Goal: Book appointment/travel/reservation

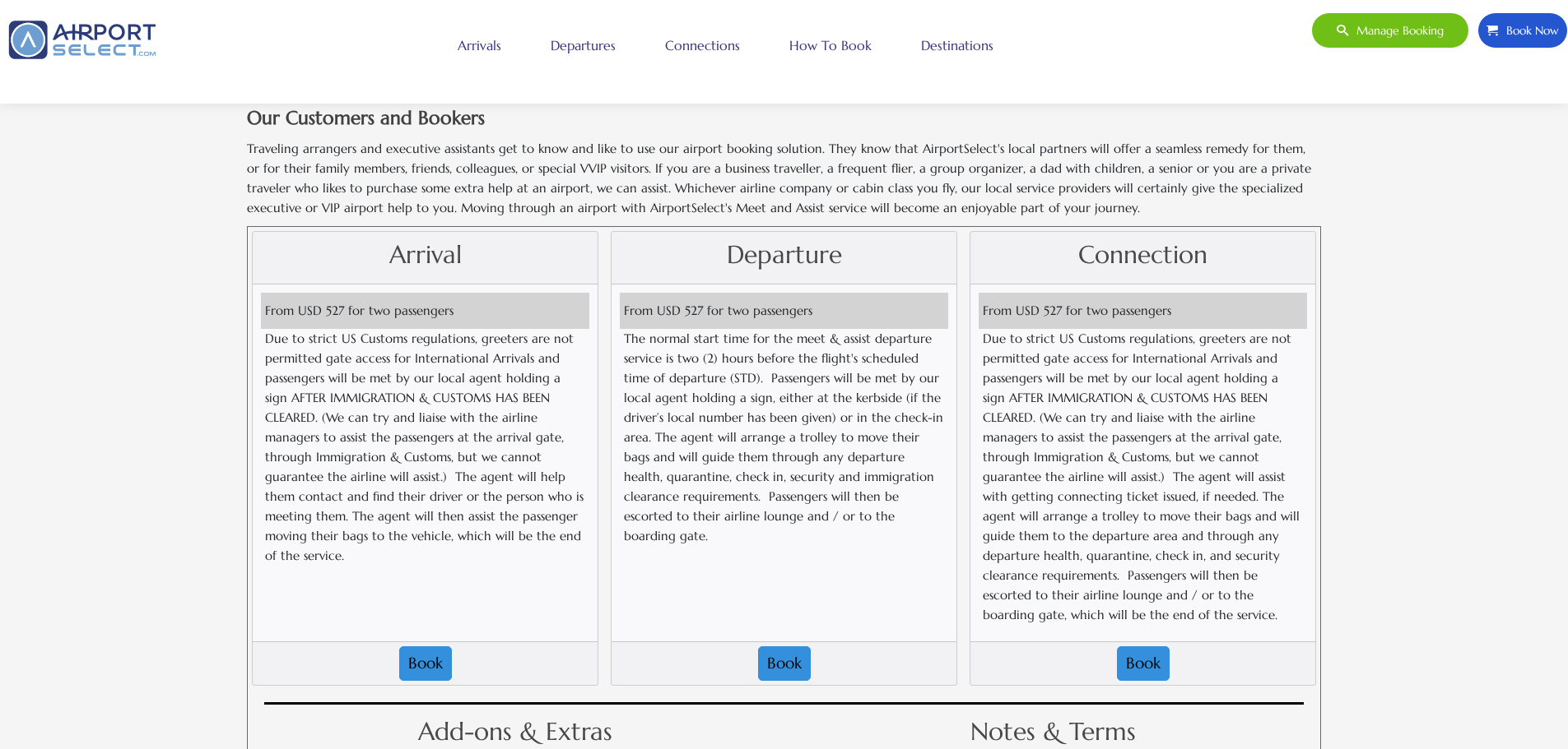
scroll to position [2221, 0]
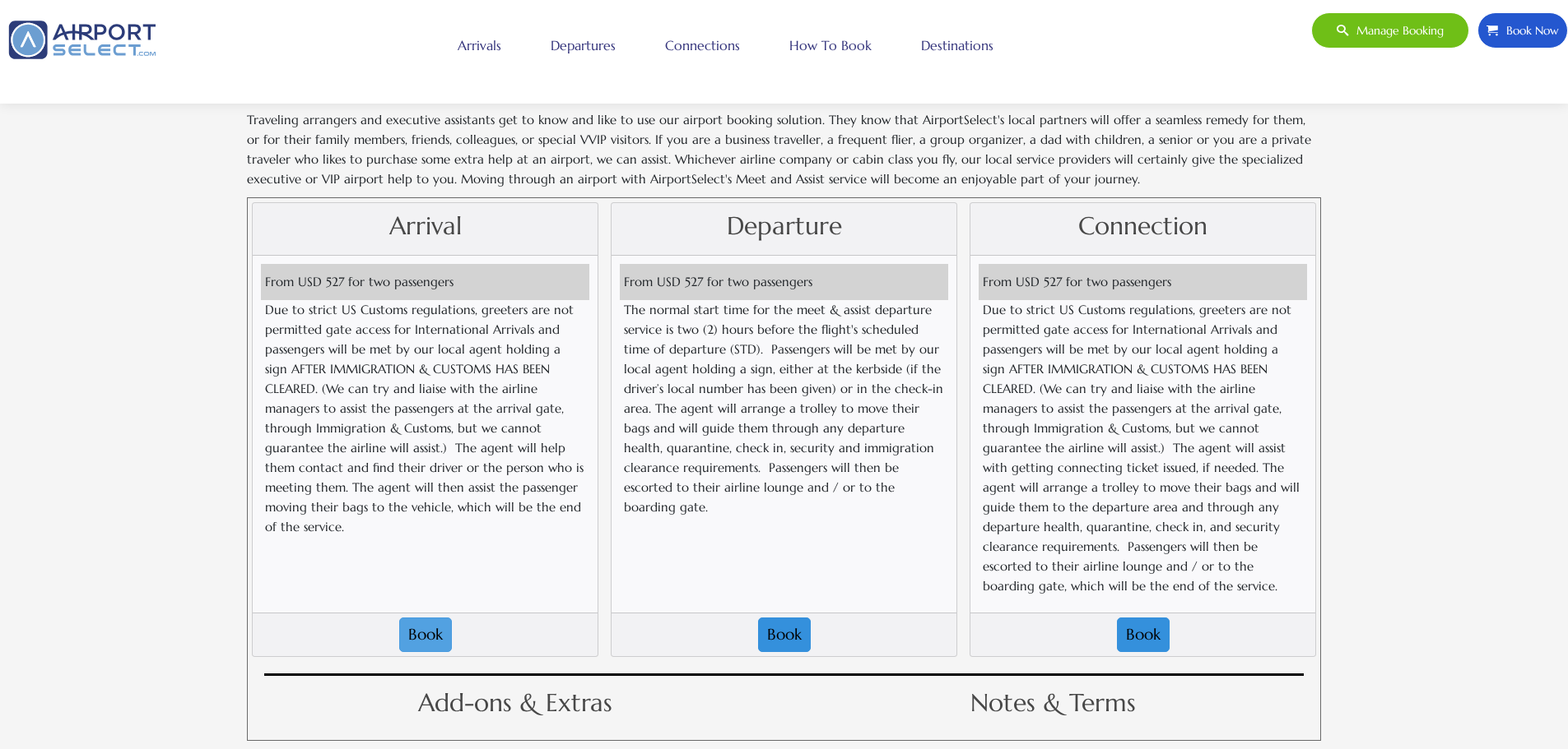
click at [415, 617] on button "Book" at bounding box center [425, 634] width 53 height 34
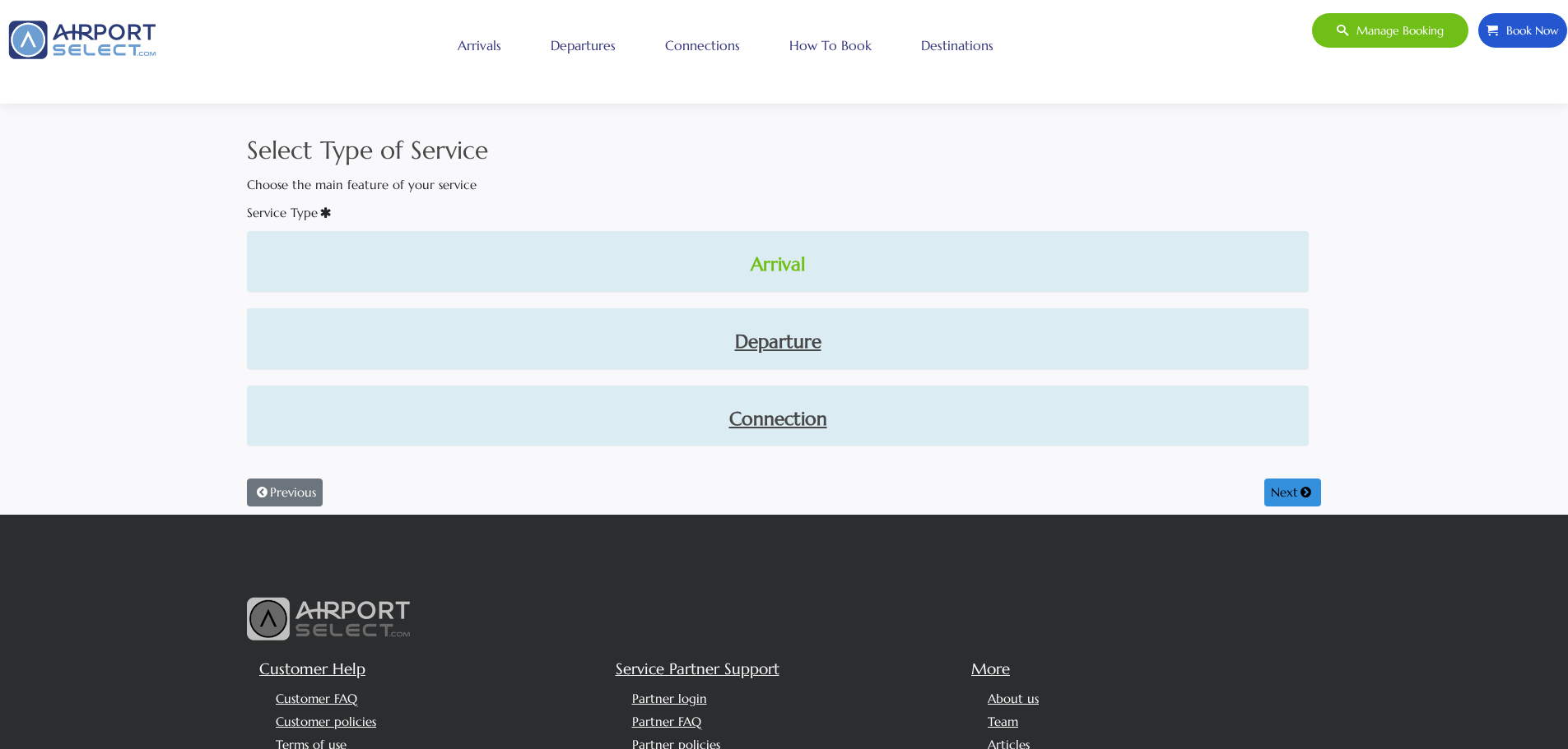
click at [788, 265] on link "Arrival" at bounding box center [777, 264] width 1035 height 28
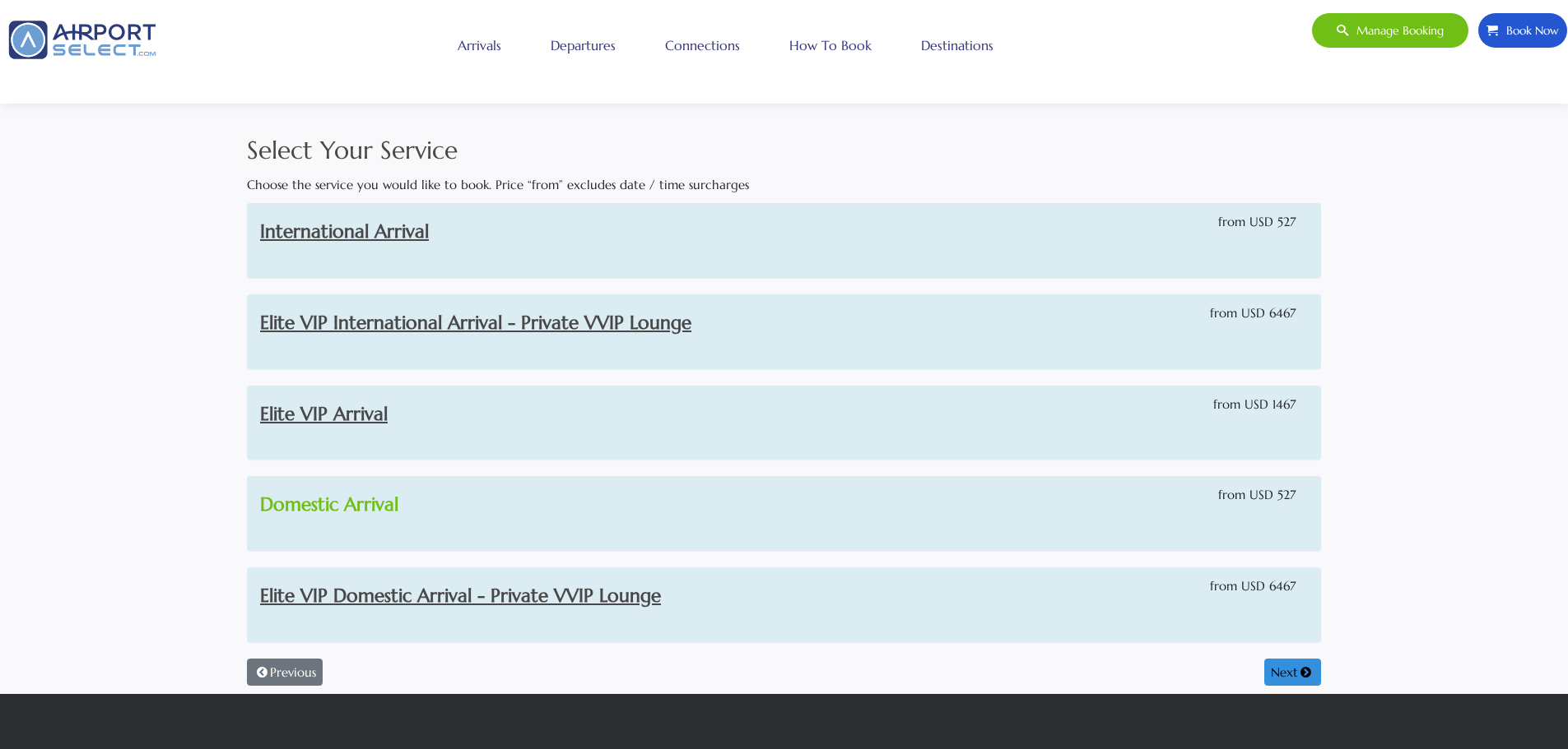
click at [371, 506] on link "Domestic Arrival" at bounding box center [329, 504] width 139 height 23
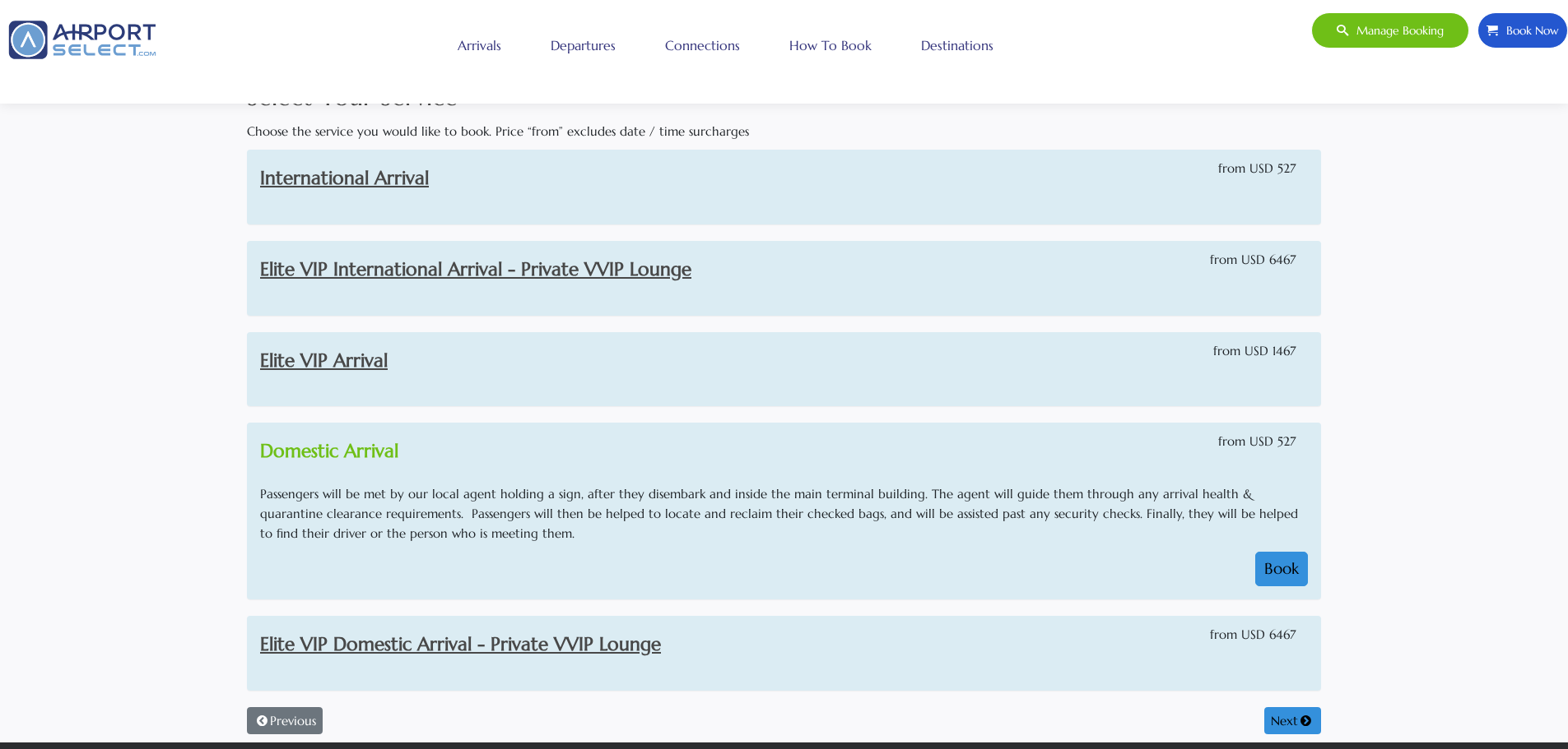
scroll to position [82, 0]
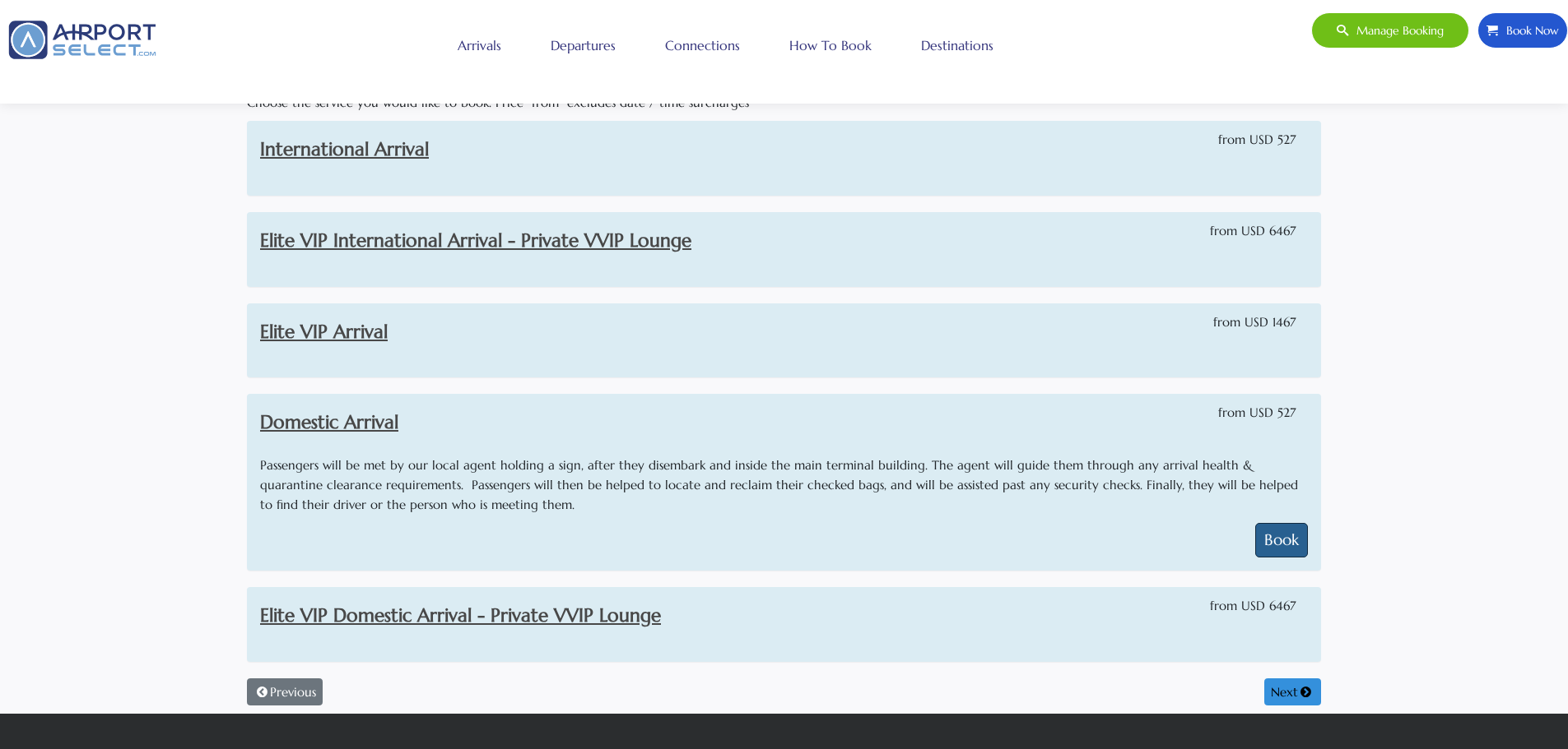
click at [1274, 532] on button "Book" at bounding box center [1281, 539] width 53 height 34
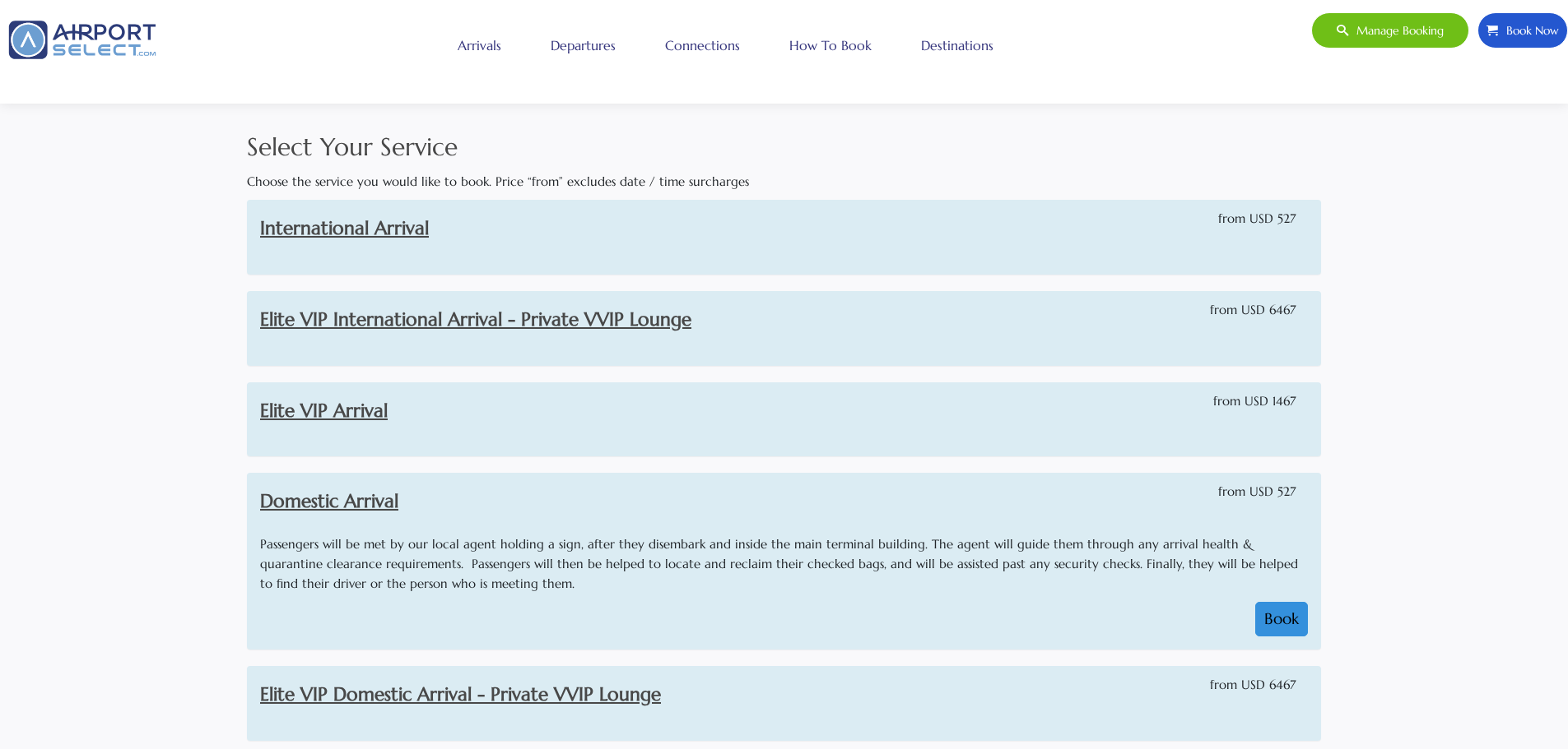
select select "1"
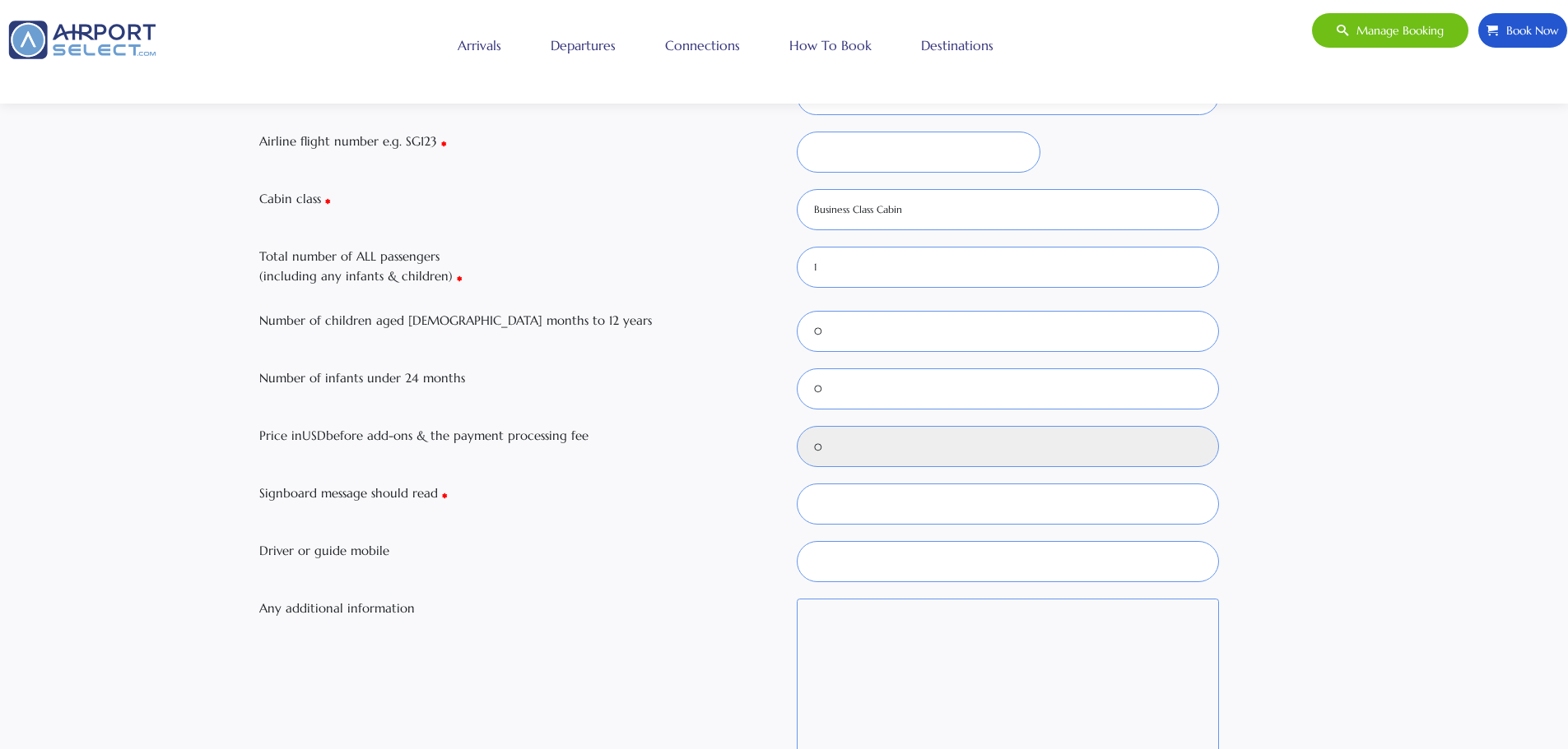
scroll to position [165, 0]
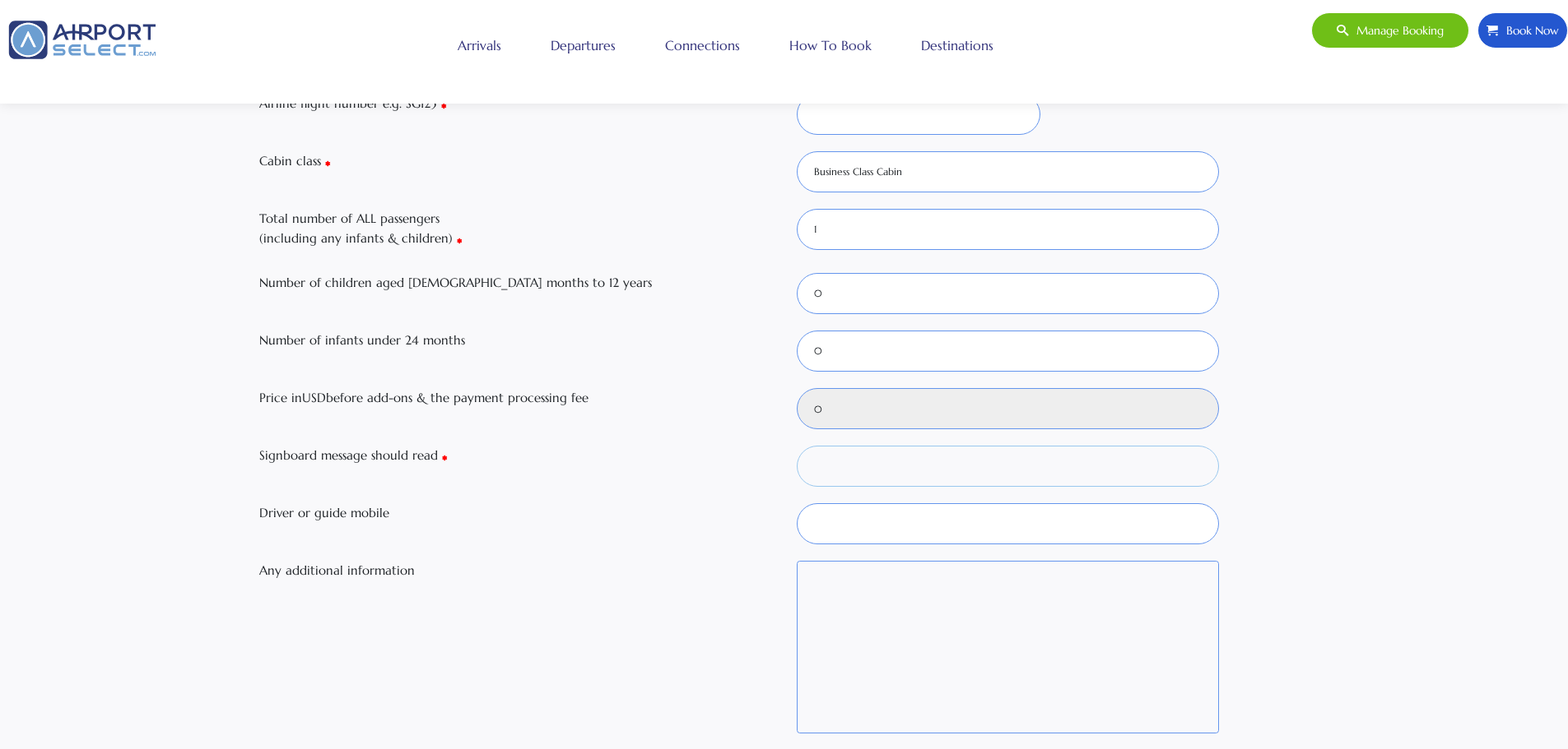
click at [874, 464] on input "Signboard message should read" at bounding box center [1007, 466] width 422 height 41
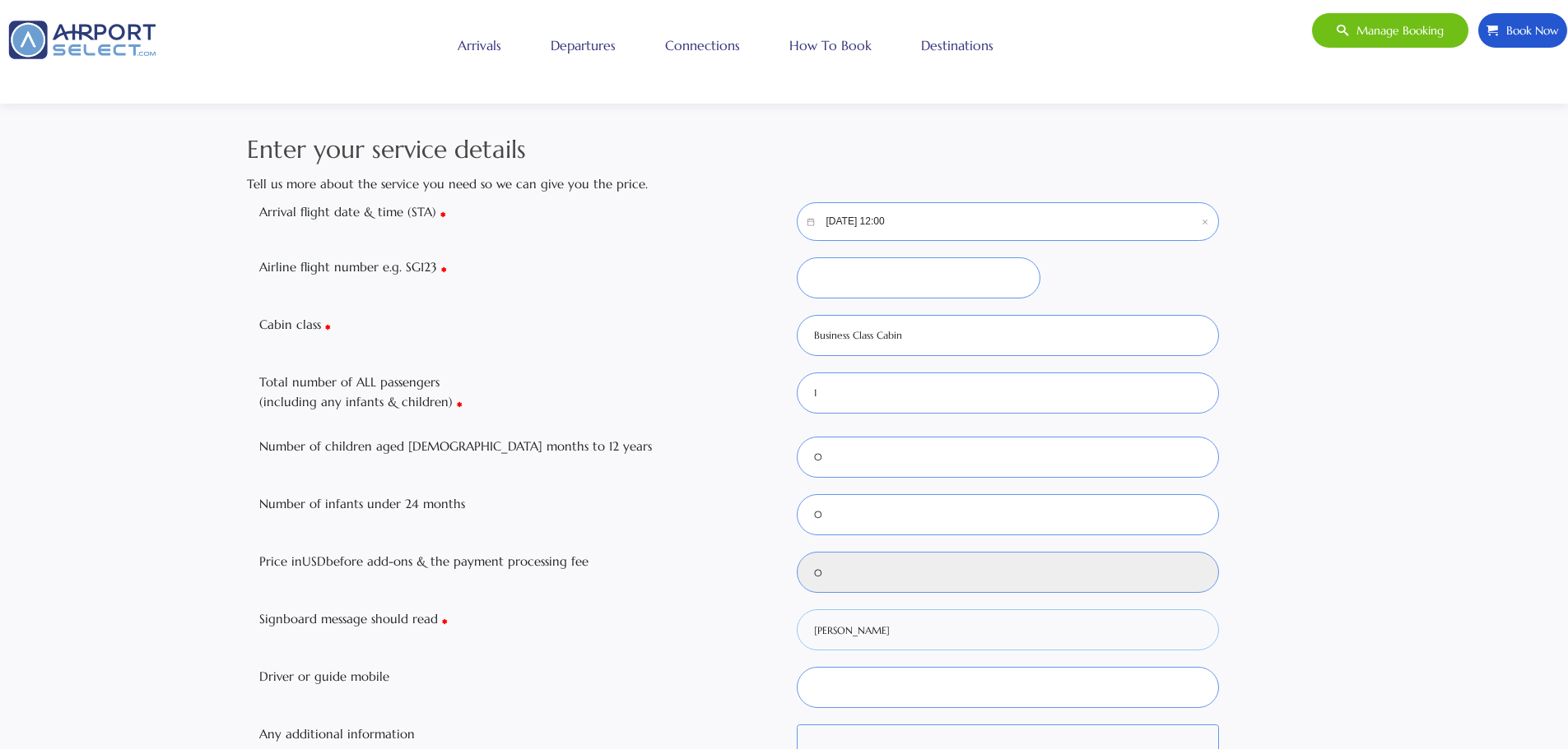
scroll to position [0, 0]
type input "Lamerlis Esbrook"
click at [960, 225] on input "09/25/2025, 12:00" at bounding box center [1007, 222] width 422 height 39
click at [1089, 431] on div "28" at bounding box center [1094, 432] width 29 height 29
click at [1098, 531] on button "Select" at bounding box center [1094, 532] width 29 height 19
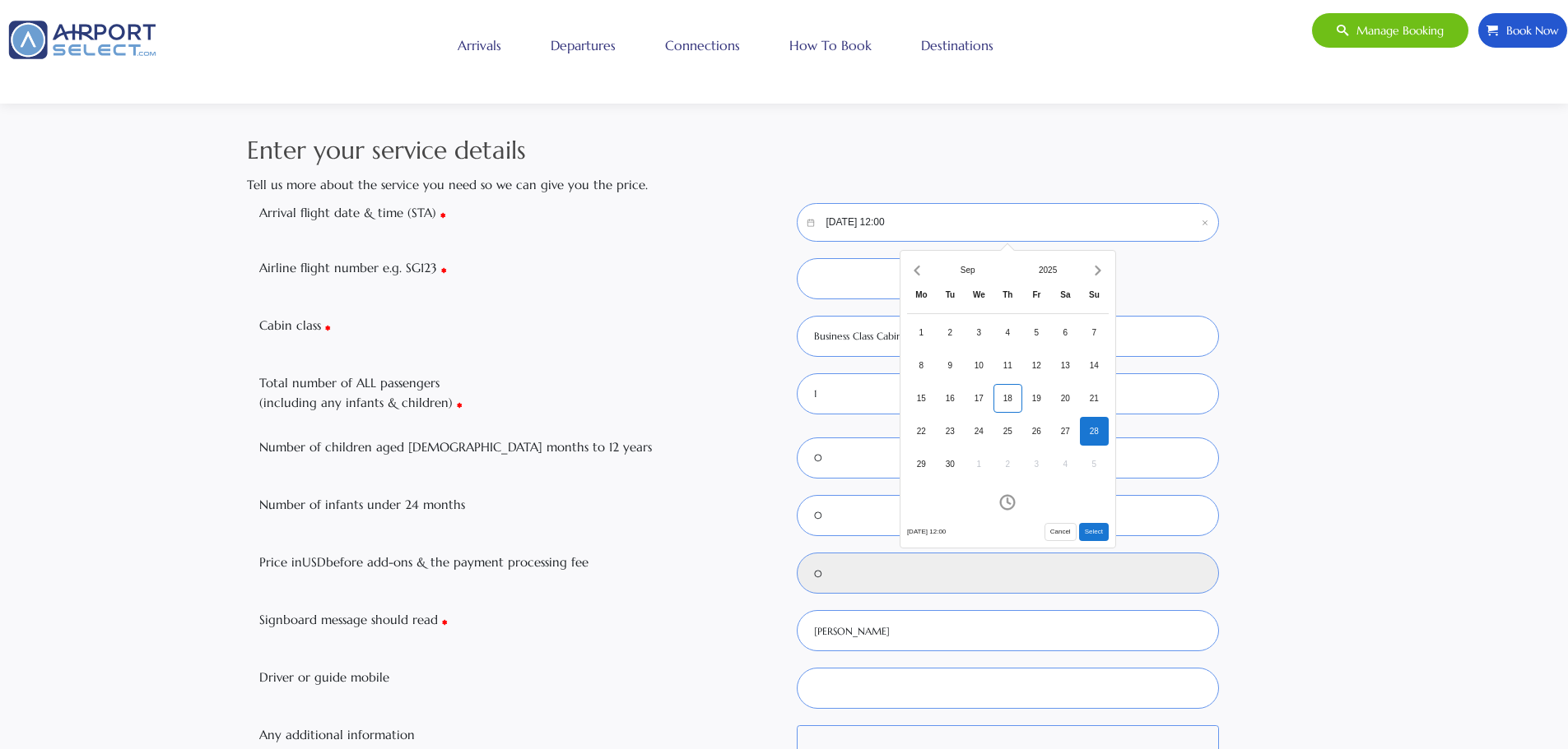
type input "09/28/2025, 12:00"
type input "527"
click at [876, 296] on input "Airline flight number e.g. SG123" at bounding box center [918, 279] width 244 height 41
type input "SC123"
click at [1276, 263] on div "Airline flight number e.g. SG123 SC123" at bounding box center [784, 279] width 1074 height 41
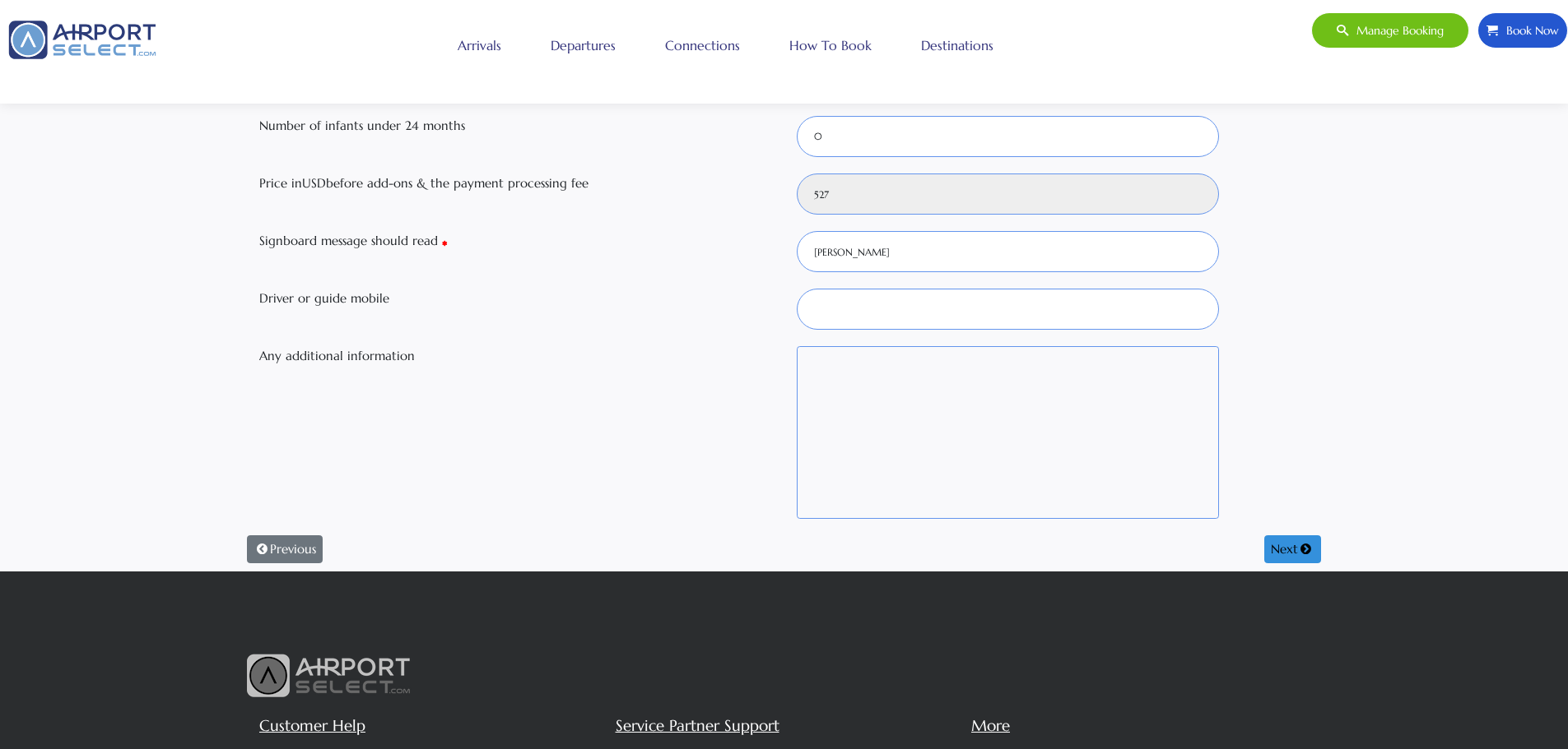
scroll to position [412, 0]
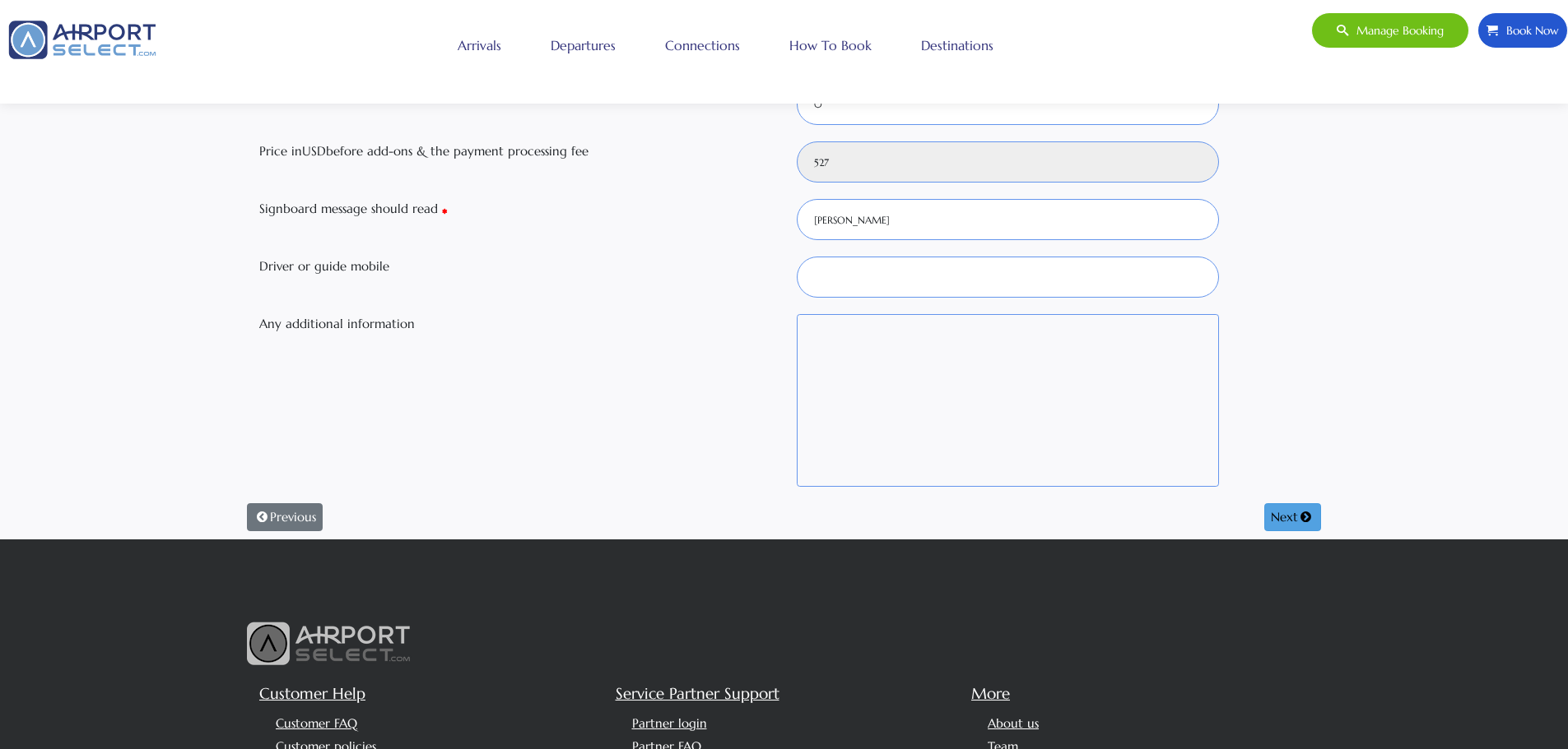
click at [1279, 517] on button "Next" at bounding box center [1292, 517] width 57 height 28
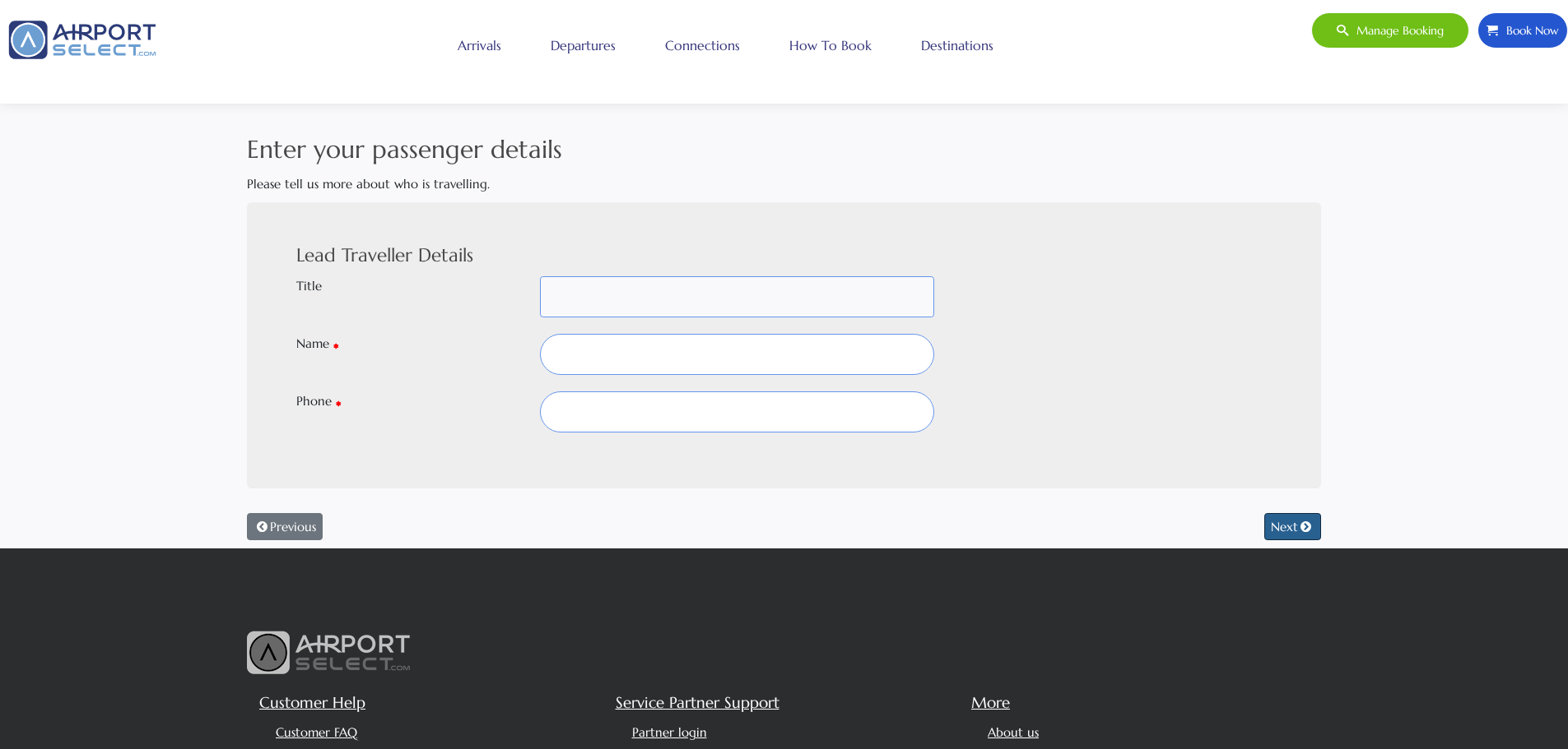
scroll to position [0, 0]
select select
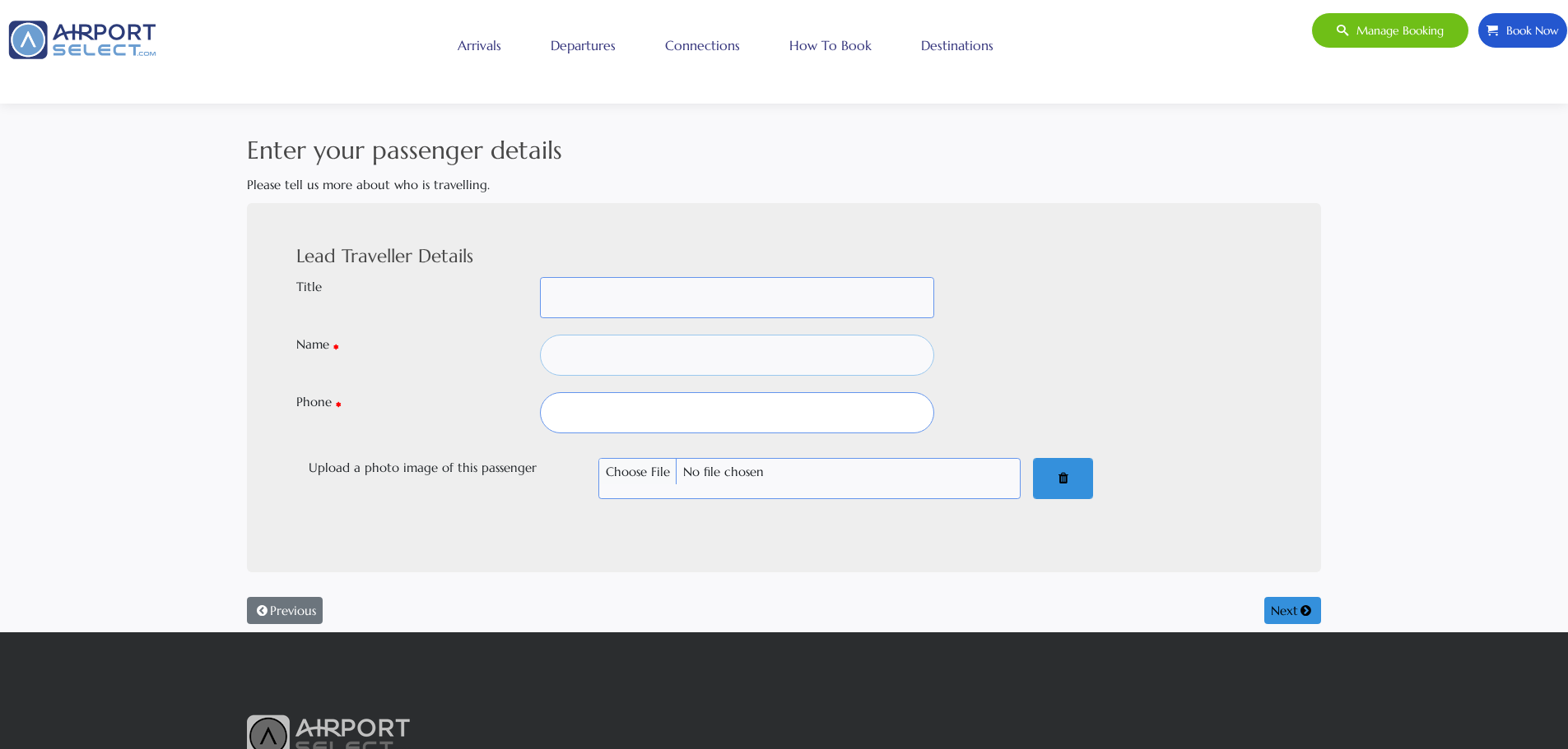
click at [604, 356] on input "text" at bounding box center [737, 355] width 394 height 41
click at [631, 362] on input "Lamerlis" at bounding box center [737, 355] width 394 height 41
type input "Lamerlis es"
click at [589, 403] on input "text" at bounding box center [737, 413] width 394 height 41
type input "6784372486"
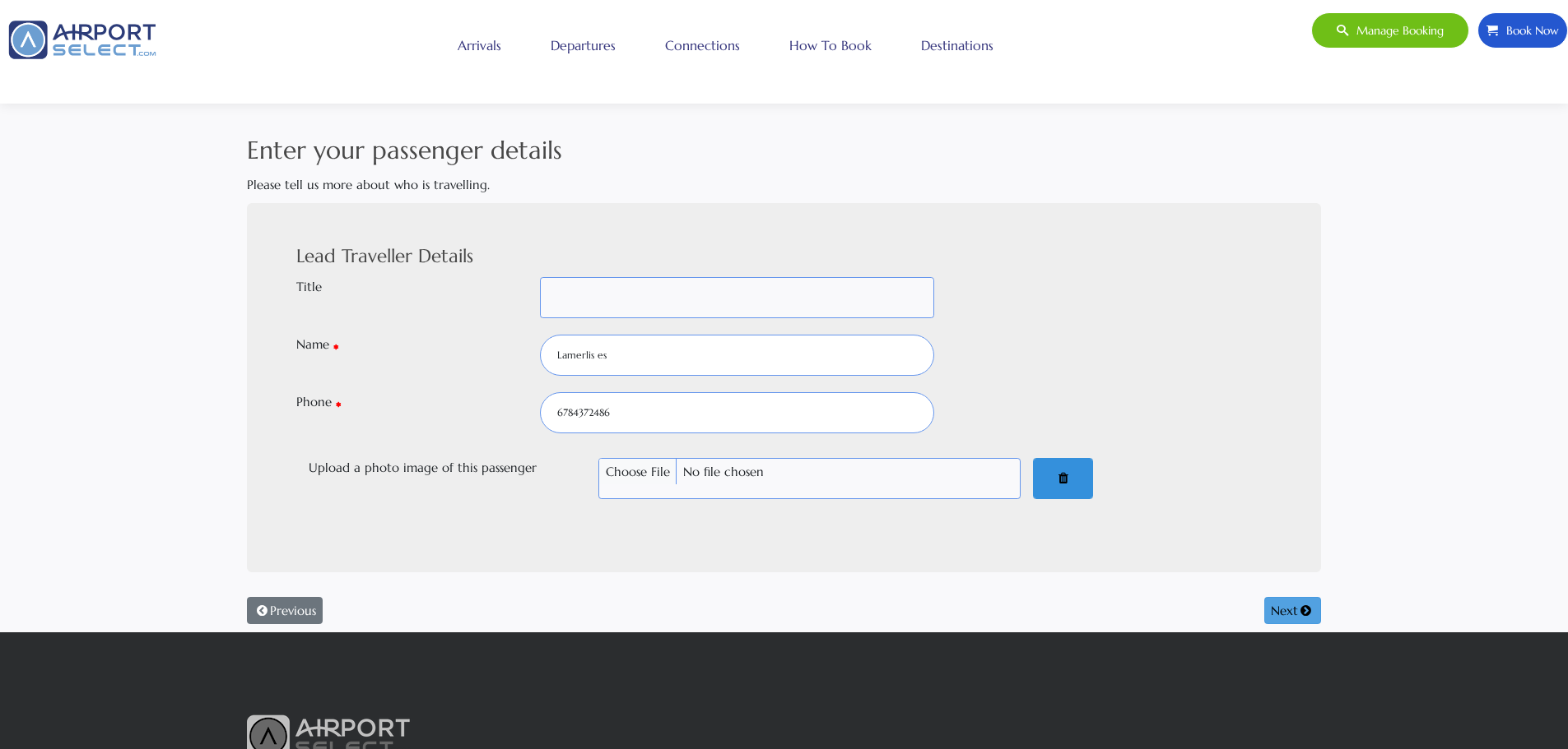
click at [1285, 607] on button "Next" at bounding box center [1292, 611] width 57 height 28
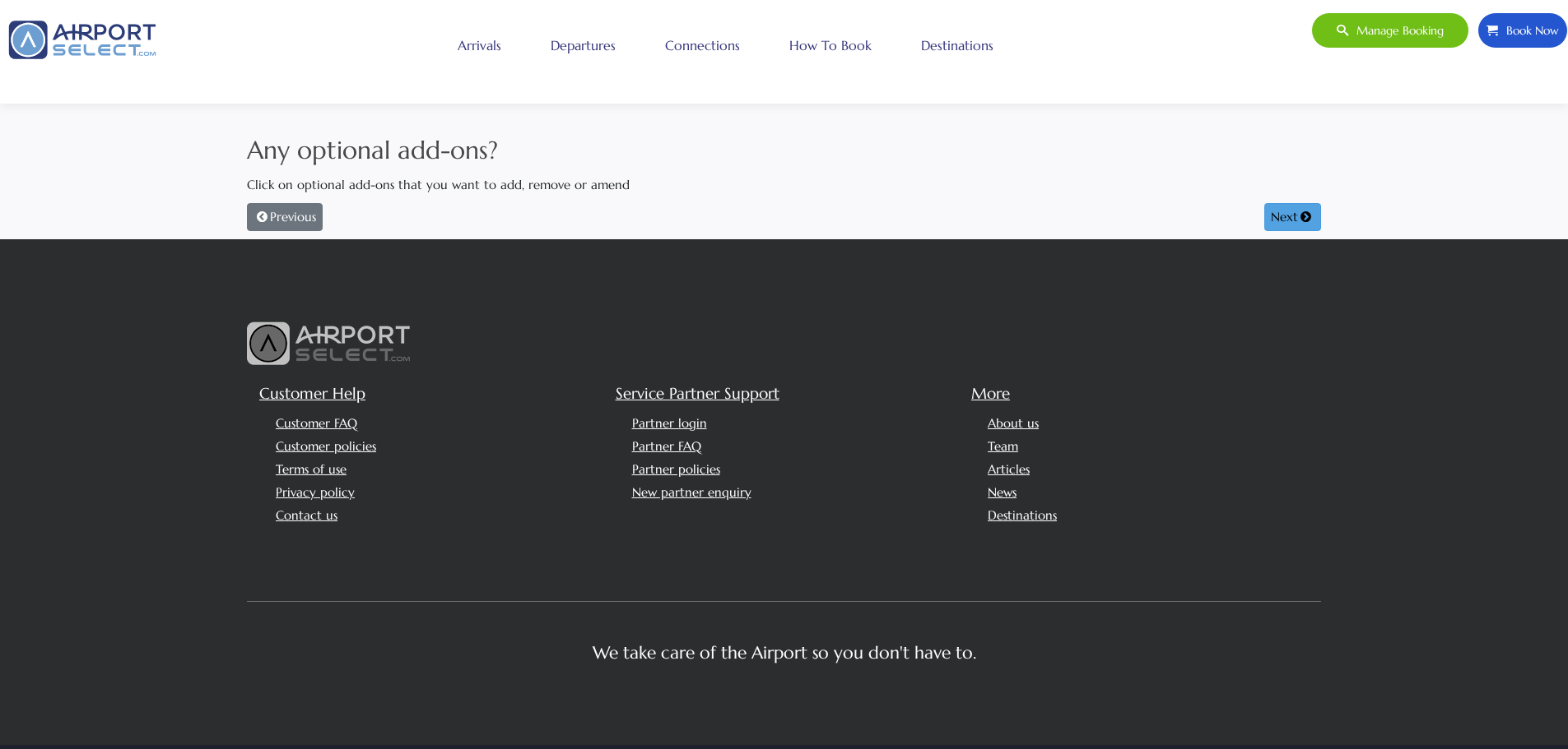
click at [1274, 215] on button "Next" at bounding box center [1292, 217] width 57 height 28
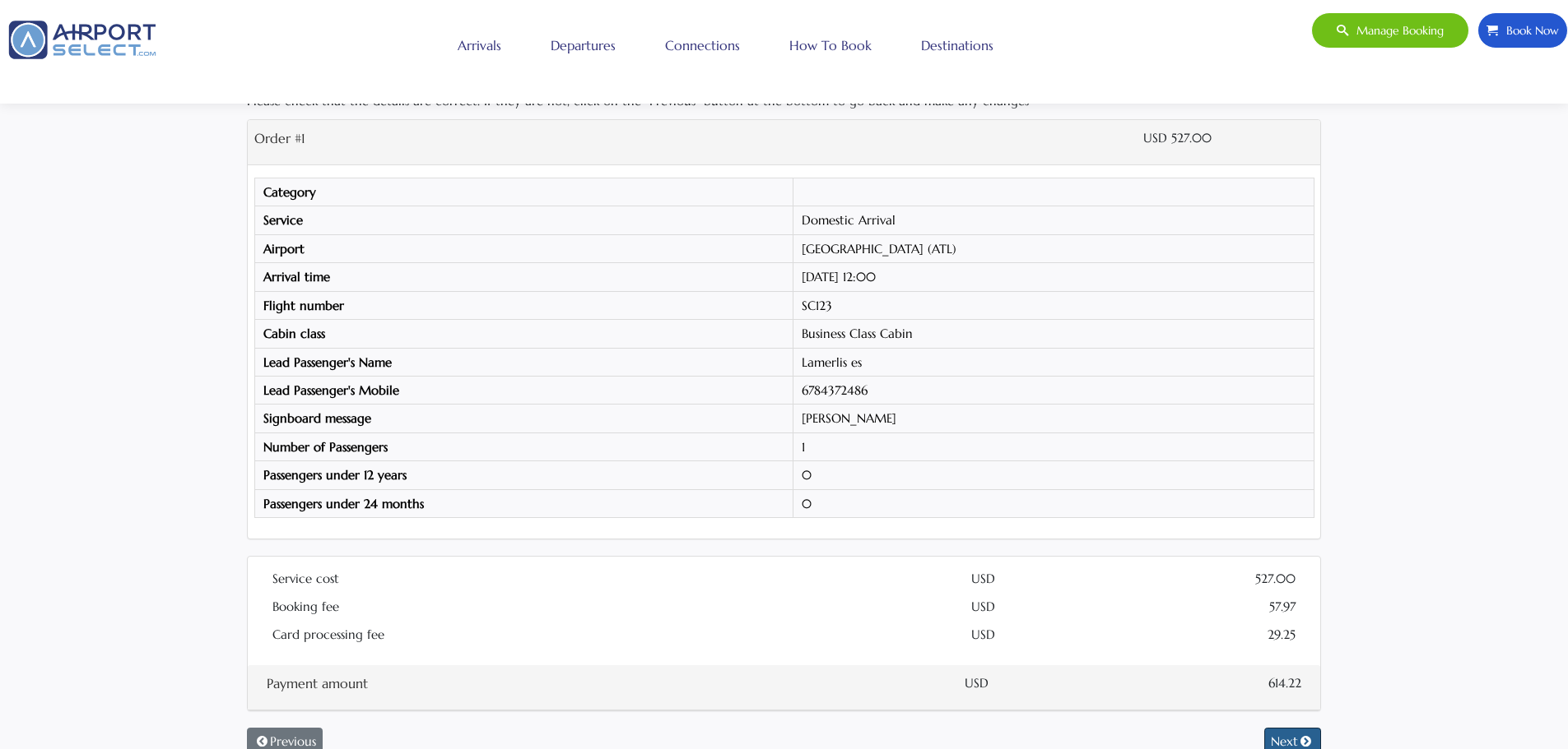
scroll to position [165, 0]
